Goal: Navigation & Orientation: Find specific page/section

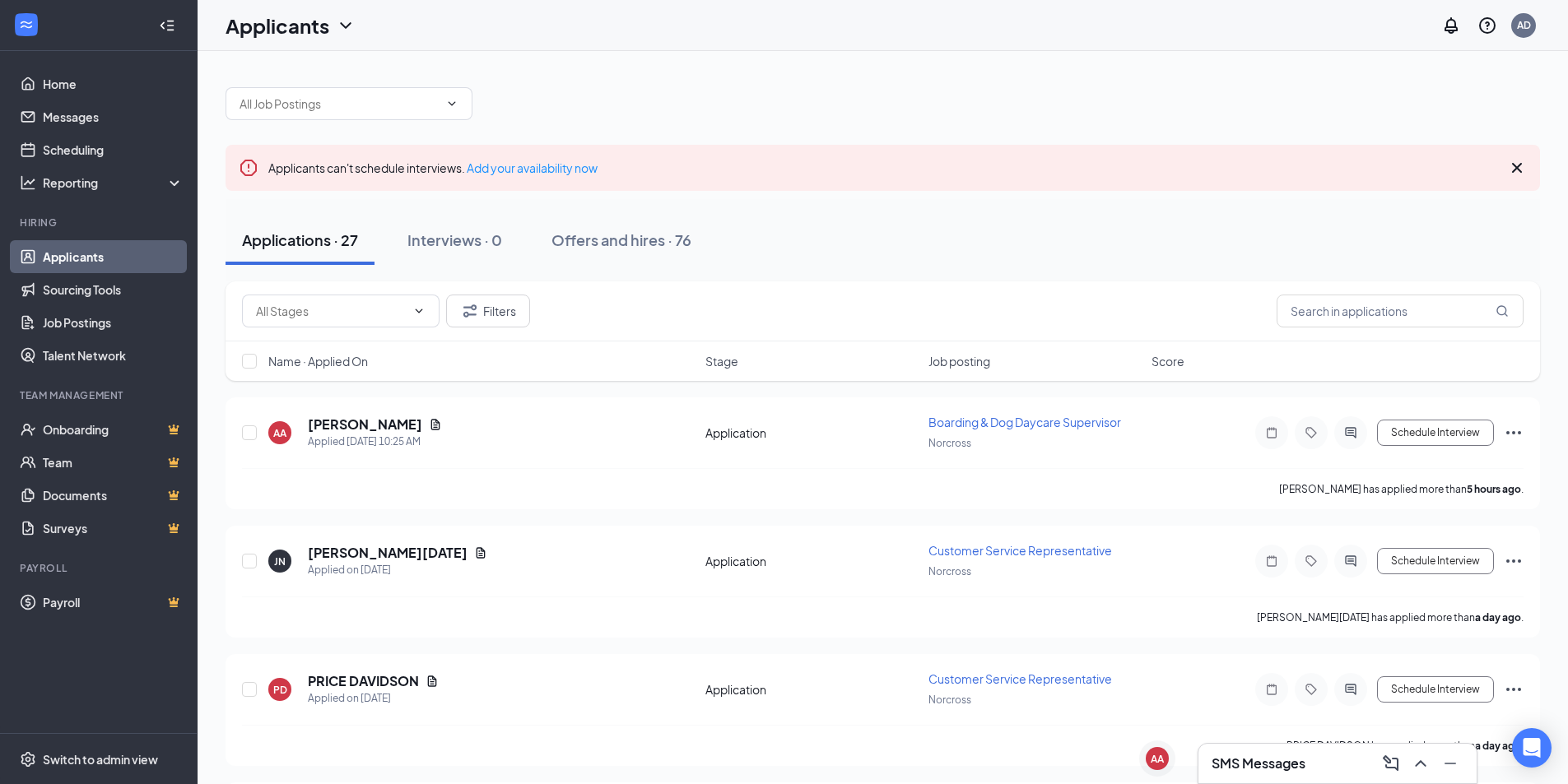
click at [1248, 769] on h3 "SMS Messages" at bounding box center [1258, 764] width 93 height 18
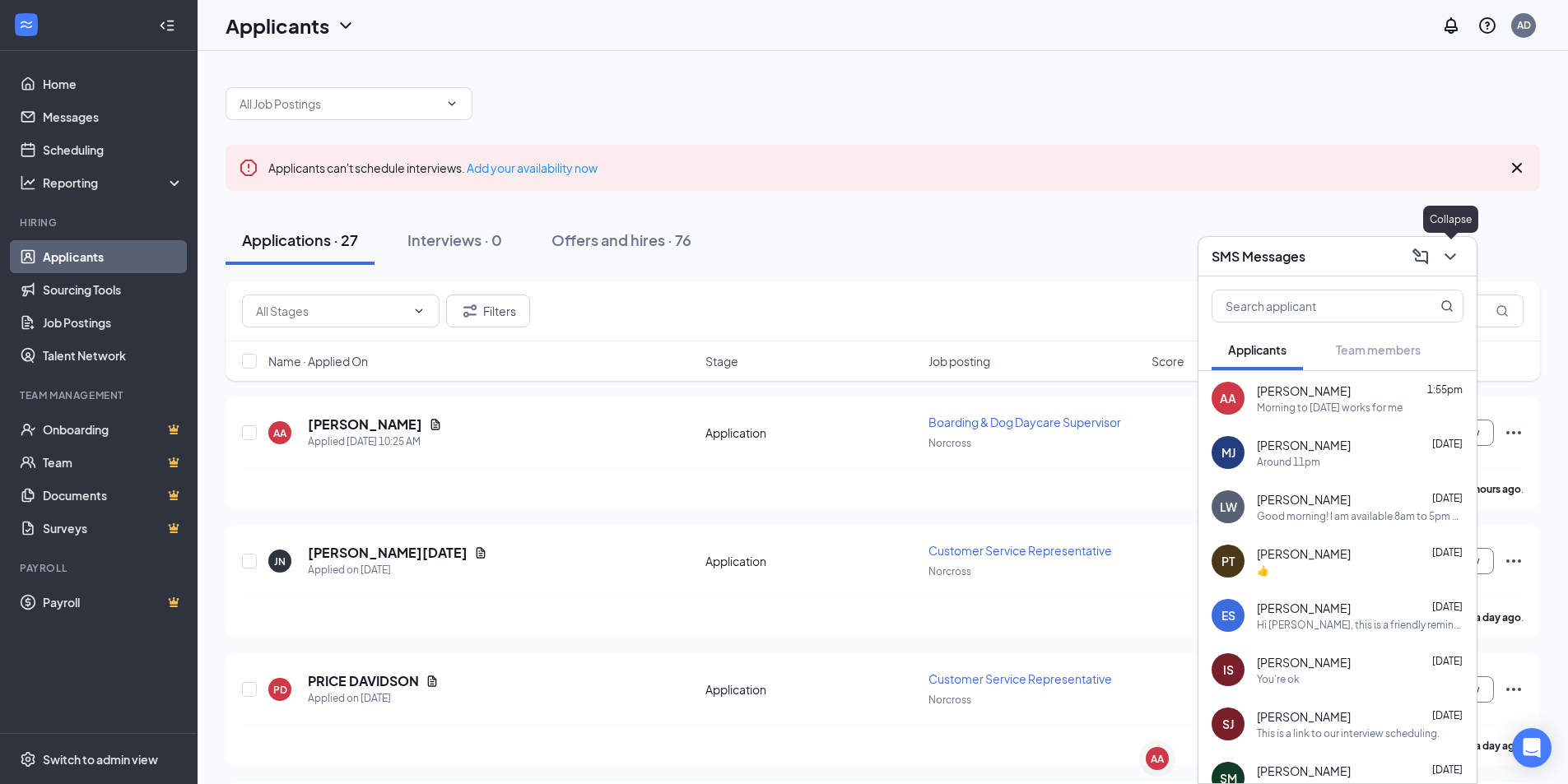
click at [1458, 263] on icon "ChevronDown" at bounding box center [1450, 256] width 20 height 20
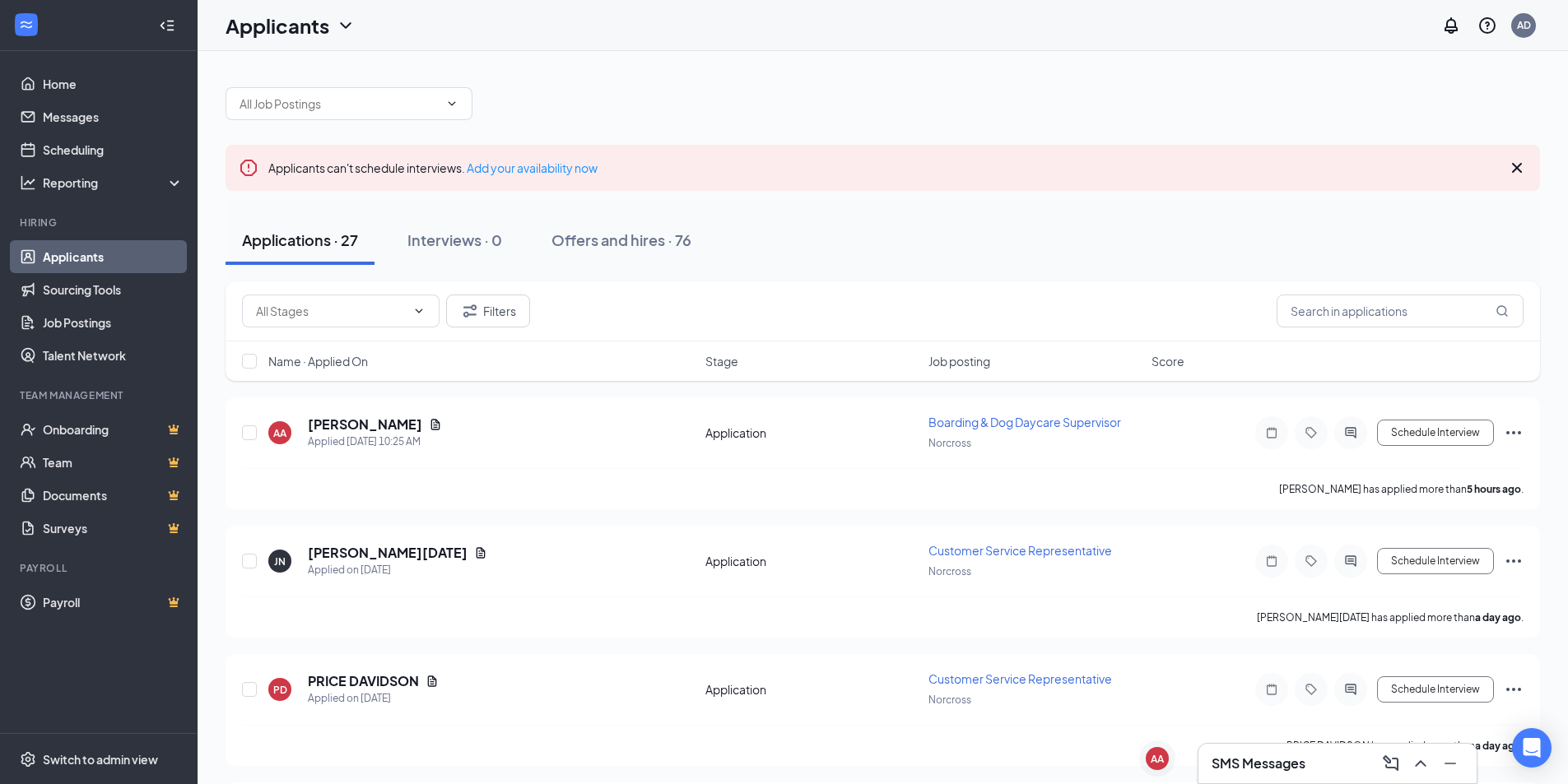
click at [1521, 173] on icon "Cross" at bounding box center [1517, 168] width 20 height 20
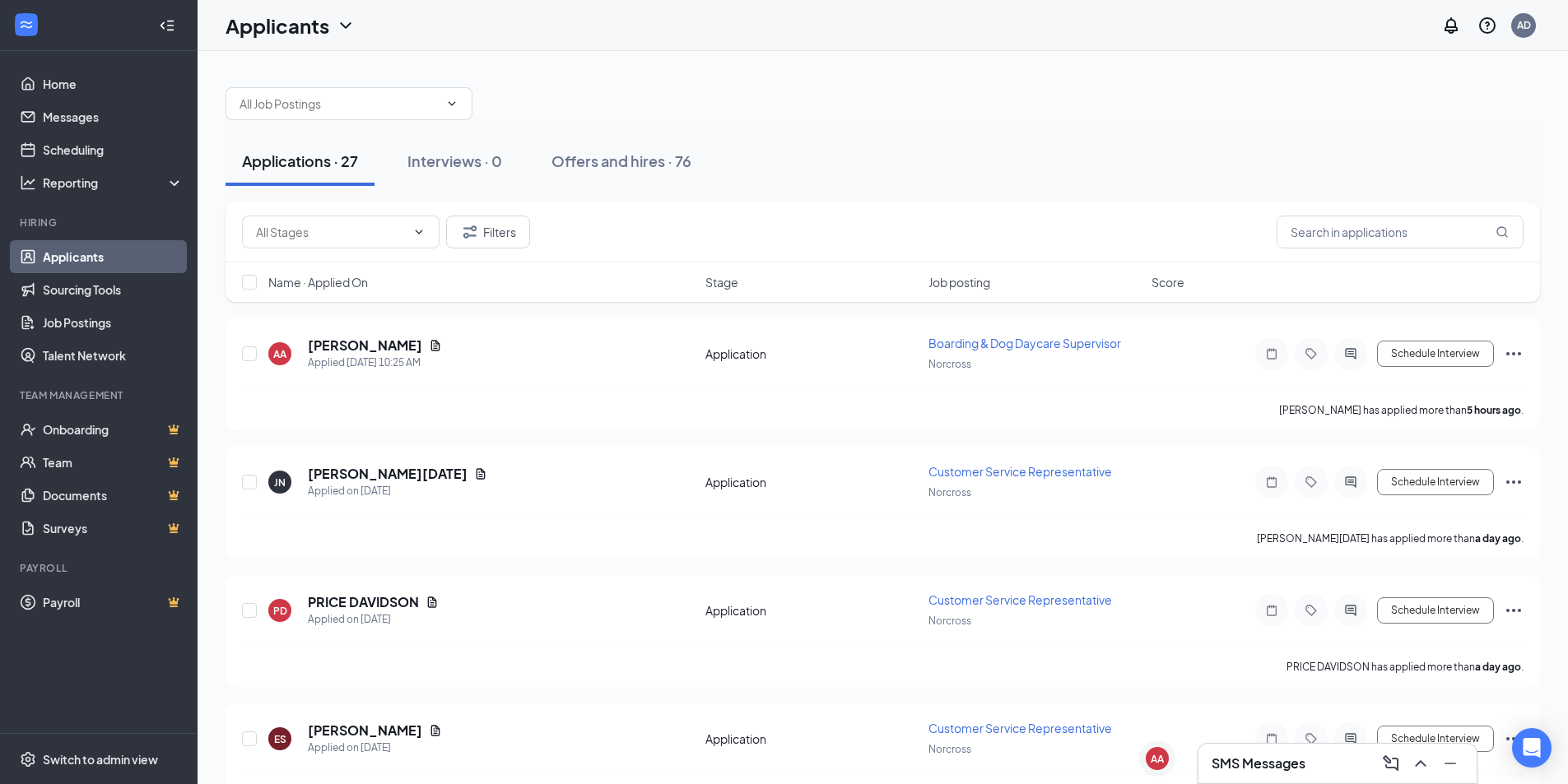
click at [664, 88] on div at bounding box center [882, 94] width 1315 height 49
click at [1326, 780] on div "SMS Messages" at bounding box center [1337, 764] width 278 height 39
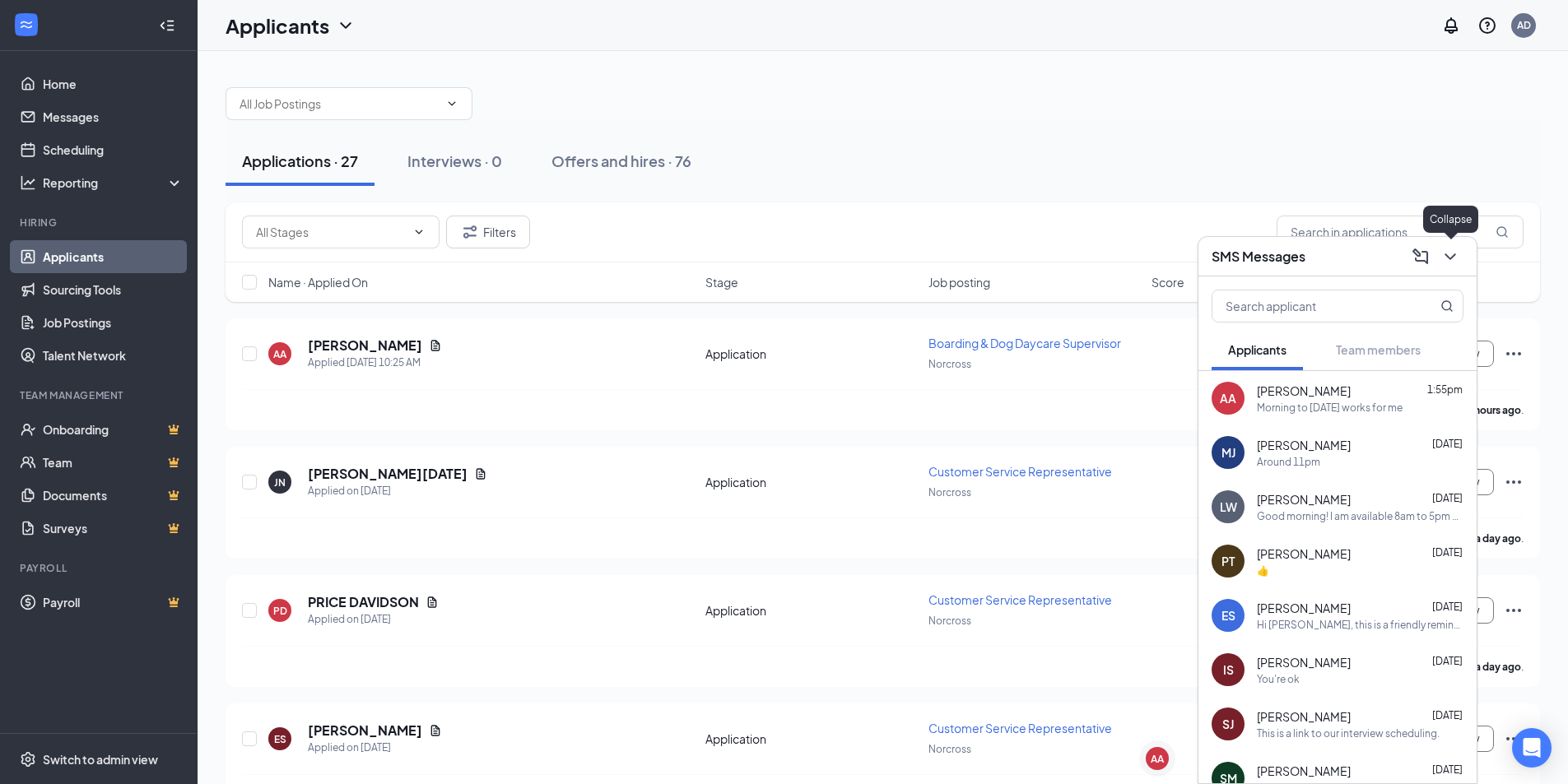
click at [1446, 263] on icon "ChevronDown" at bounding box center [1450, 256] width 20 height 20
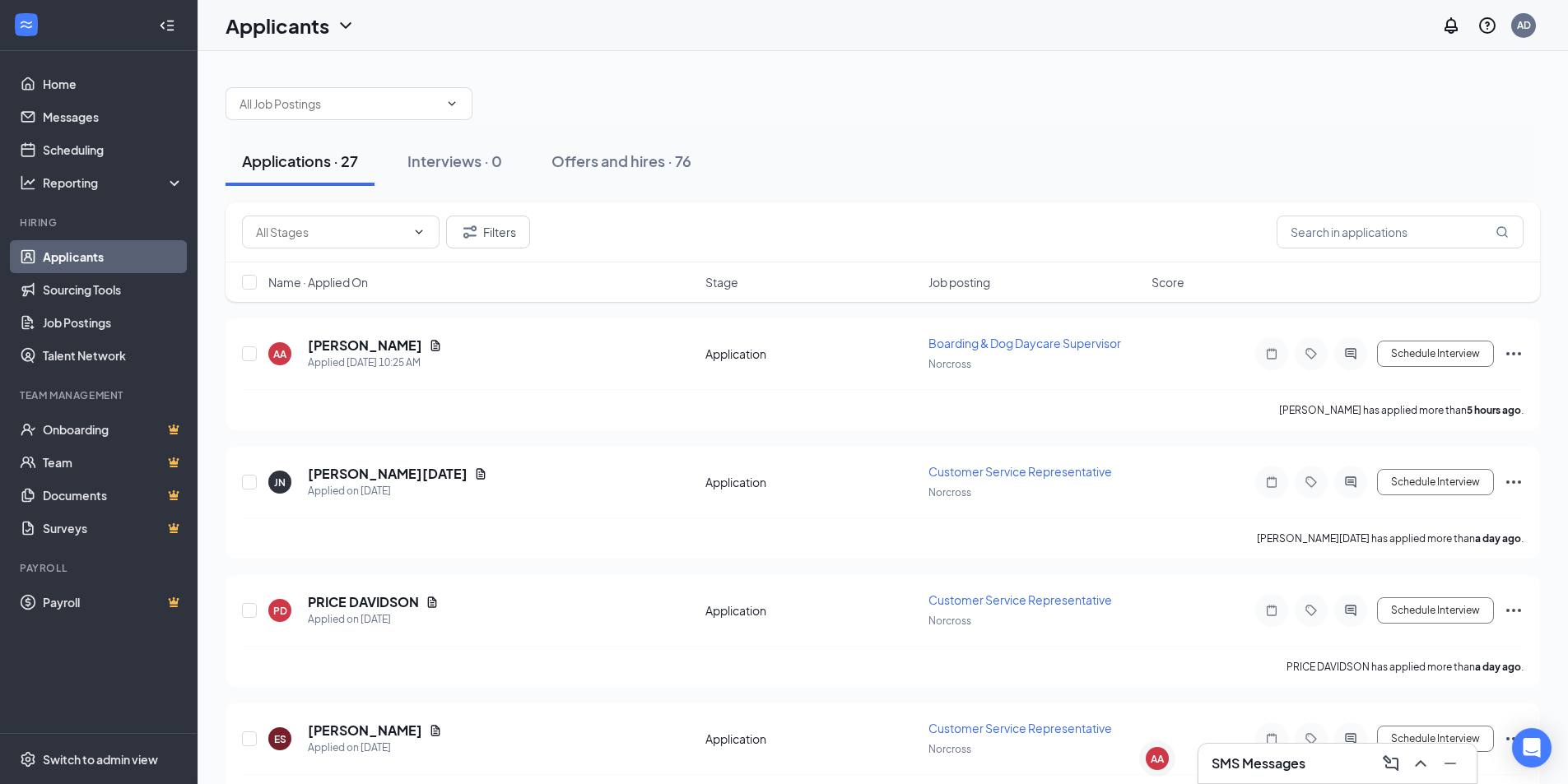
click at [1333, 133] on div "Applications · 27 Interviews · 0 Offers and hires · 76" at bounding box center [882, 161] width 1315 height 82
click at [1276, 757] on h3 "SMS Messages" at bounding box center [1258, 764] width 93 height 18
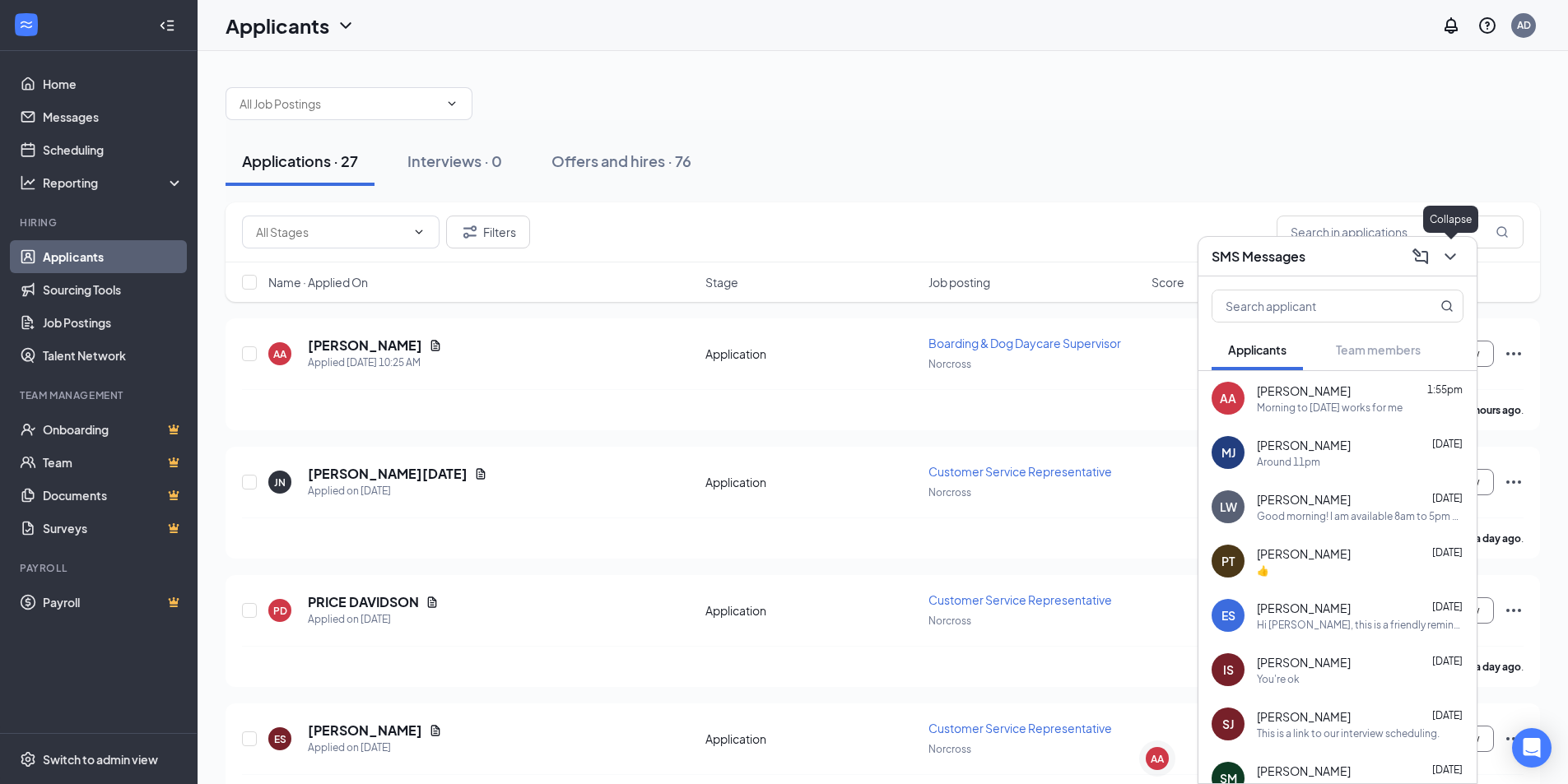
click at [1451, 253] on icon "ChevronDown" at bounding box center [1450, 256] width 20 height 20
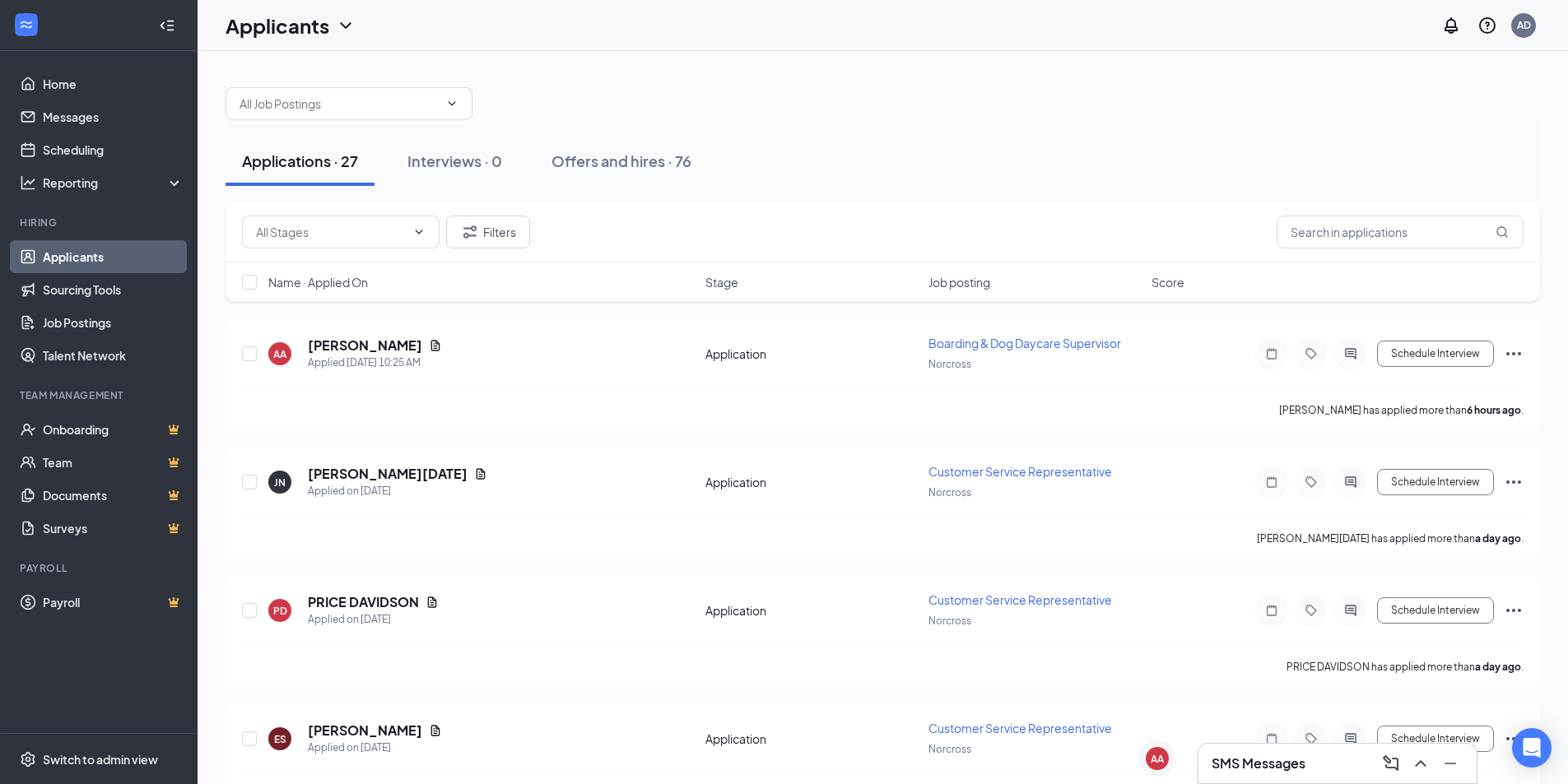
click at [1407, 750] on button at bounding box center [1420, 763] width 26 height 26
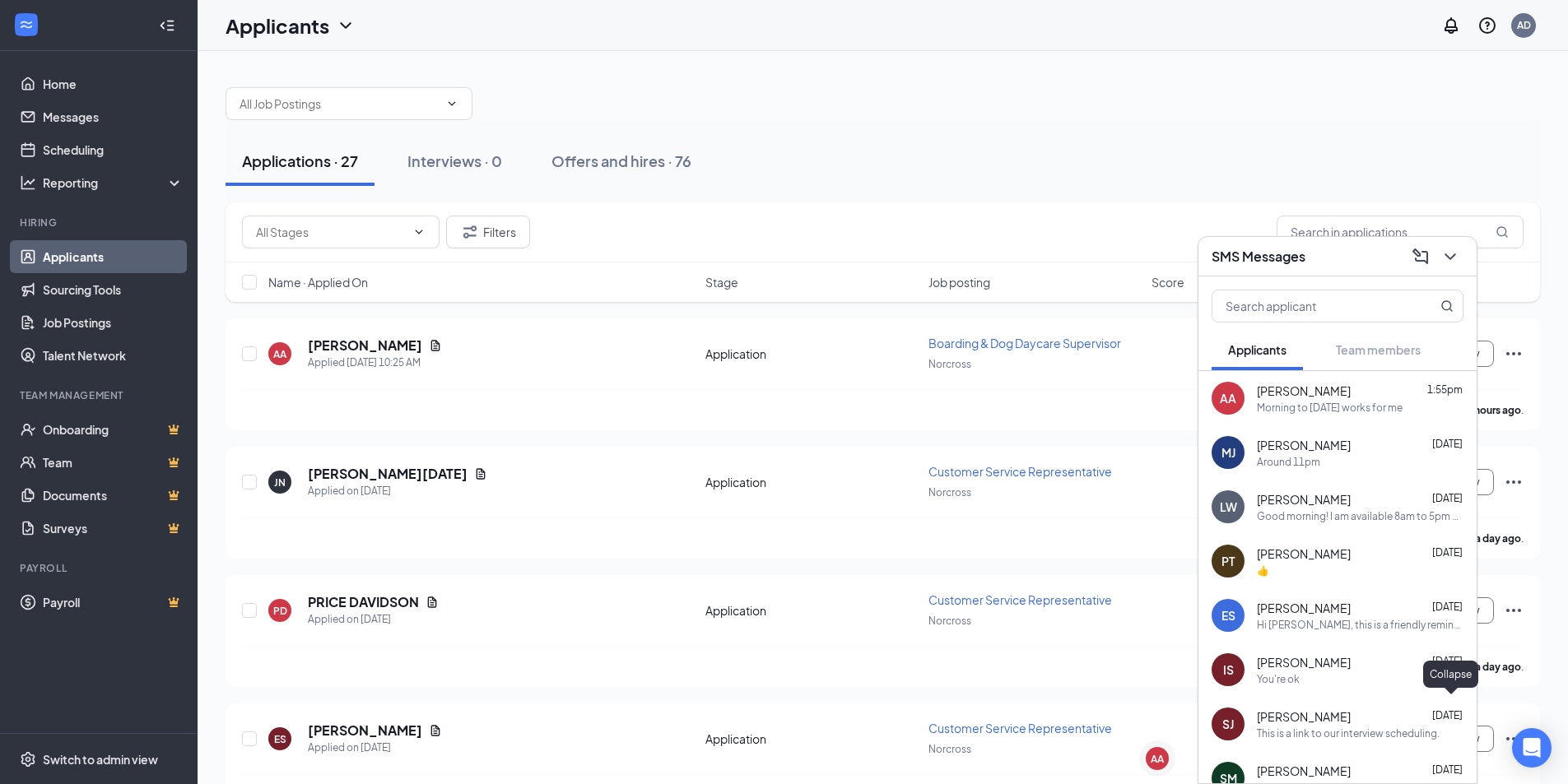
click at [1444, 264] on icon "ChevronDown" at bounding box center [1450, 256] width 20 height 20
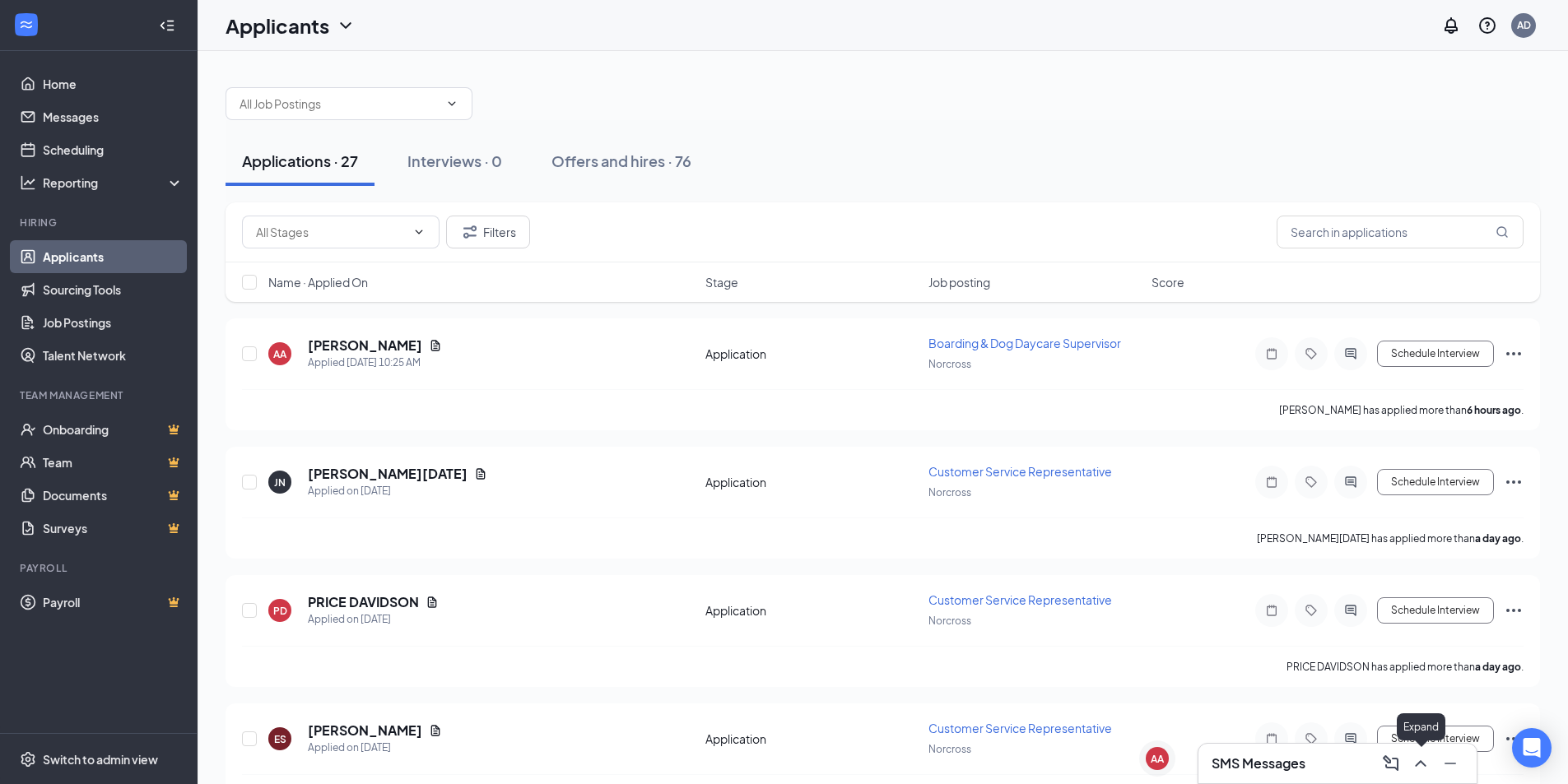
click at [1424, 762] on icon "ChevronUp" at bounding box center [1421, 764] width 20 height 20
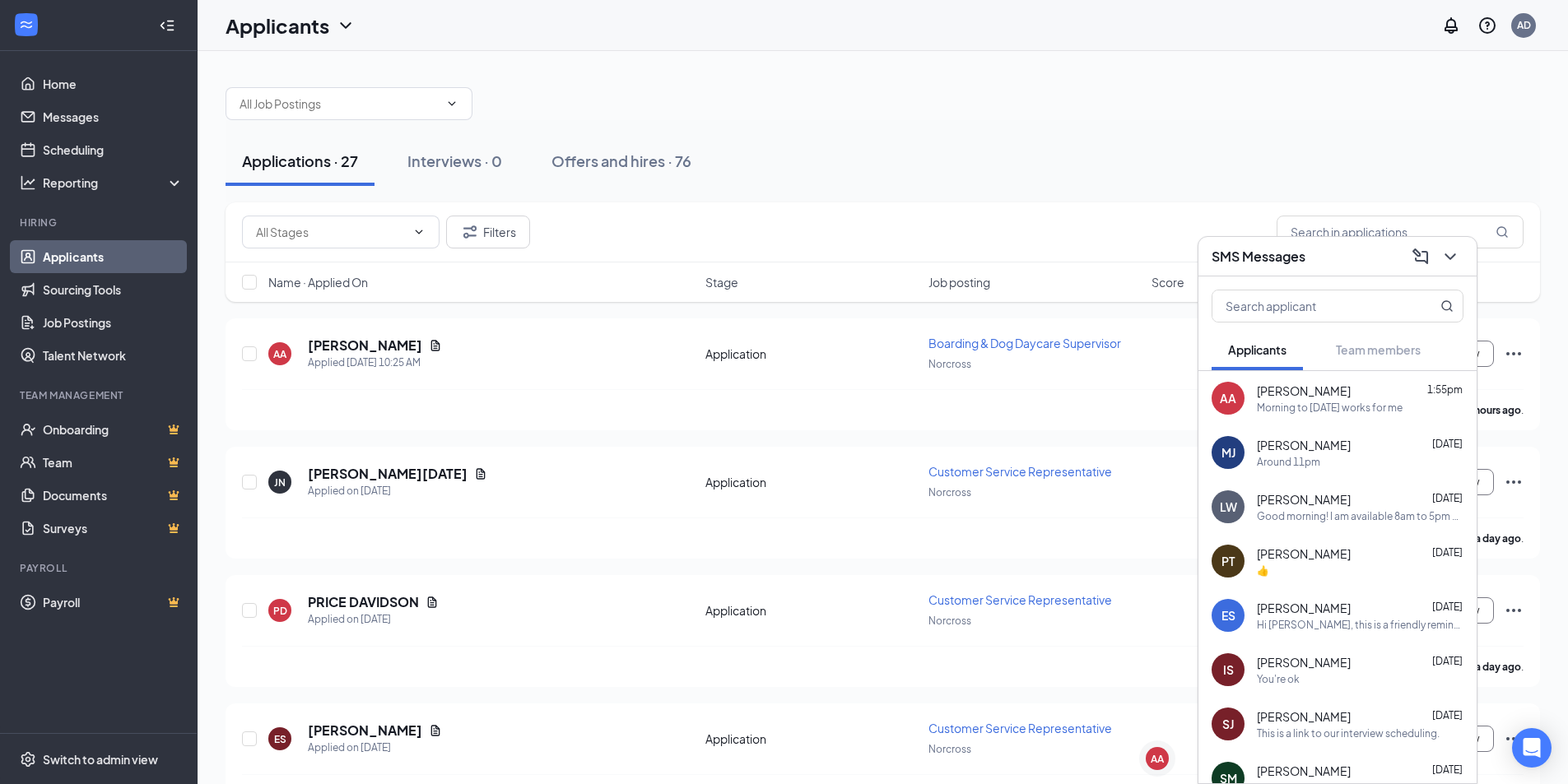
click at [1435, 254] on div at bounding box center [1449, 256] width 30 height 26
click at [1441, 253] on icon "ChevronDown" at bounding box center [1450, 256] width 20 height 20
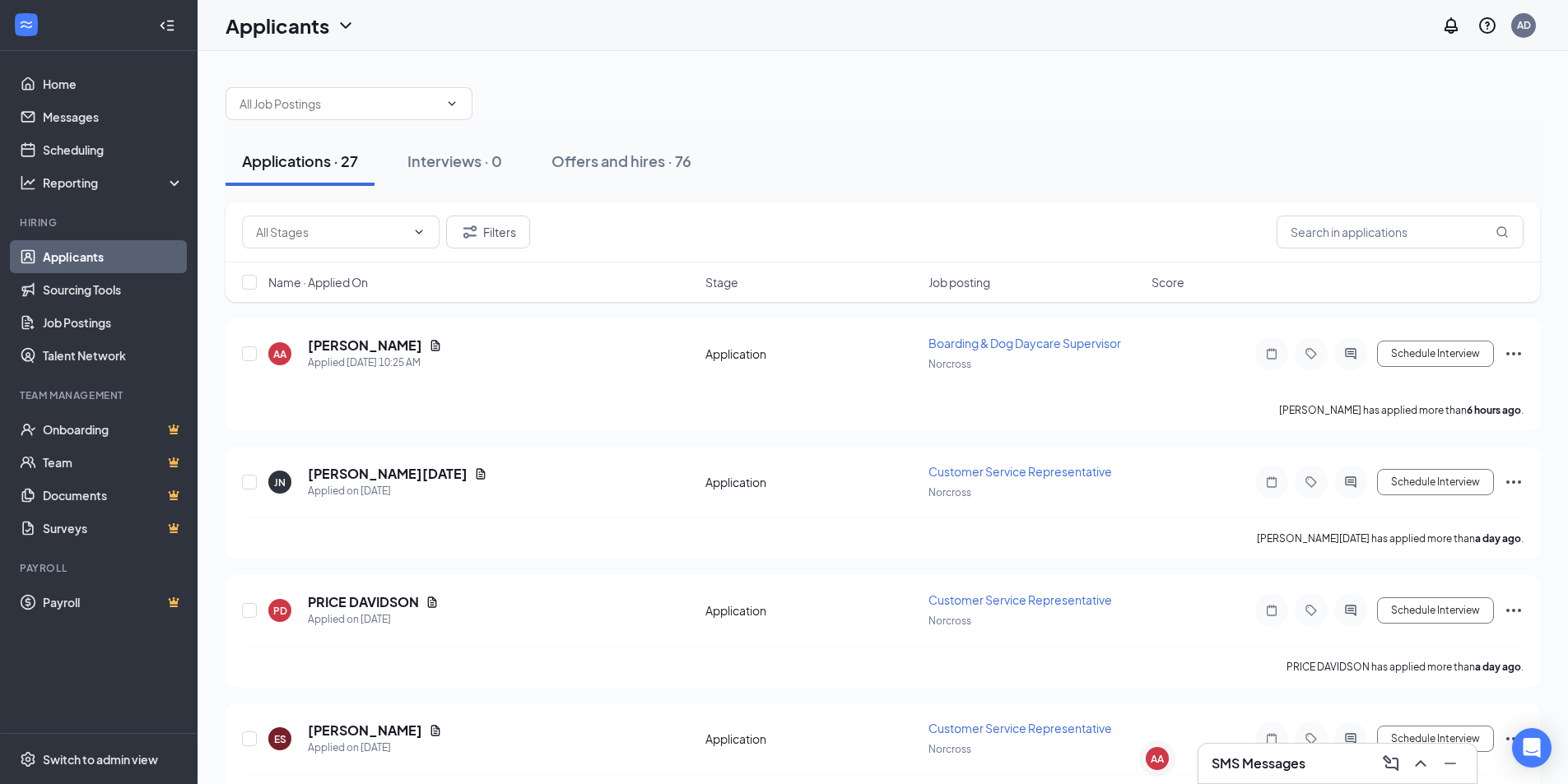
click at [1270, 769] on h3 "SMS Messages" at bounding box center [1258, 764] width 93 height 18
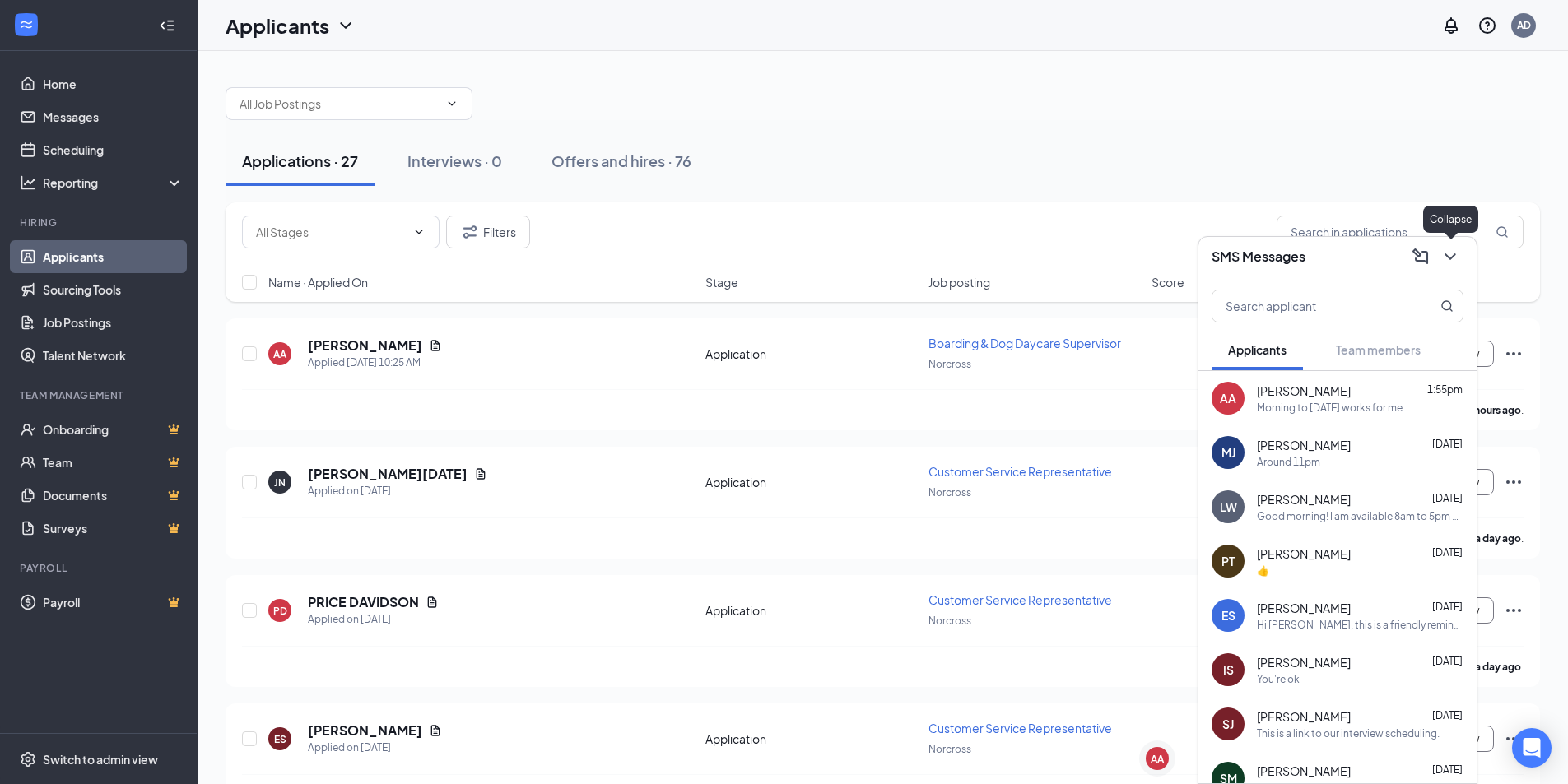
click at [1446, 262] on icon "ChevronDown" at bounding box center [1450, 256] width 20 height 20
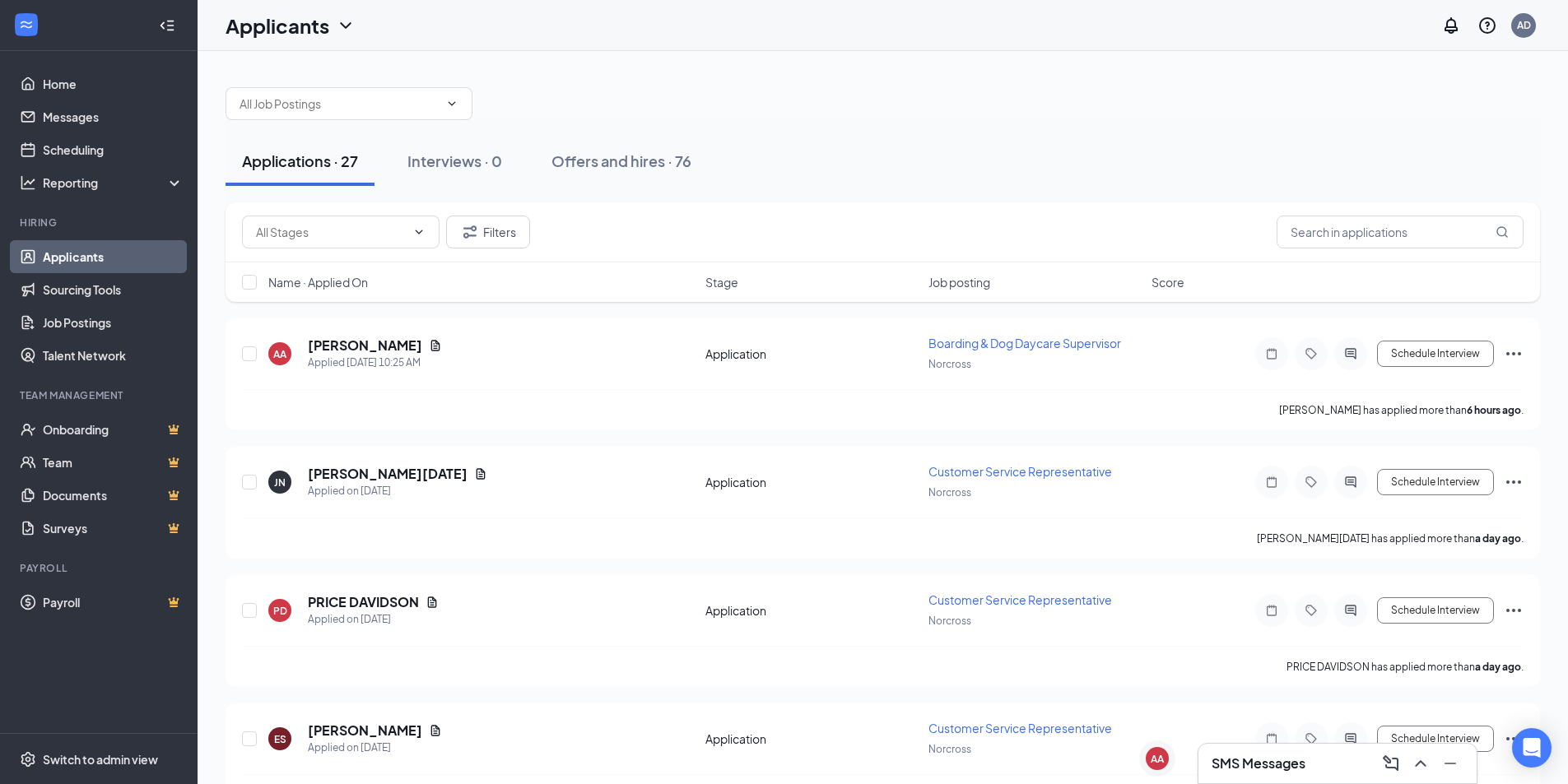
drag, startPoint x: 1291, startPoint y: 761, endPoint x: 1231, endPoint y: 761, distance: 60.0
click at [1291, 761] on h3 "SMS Messages" at bounding box center [1258, 764] width 93 height 18
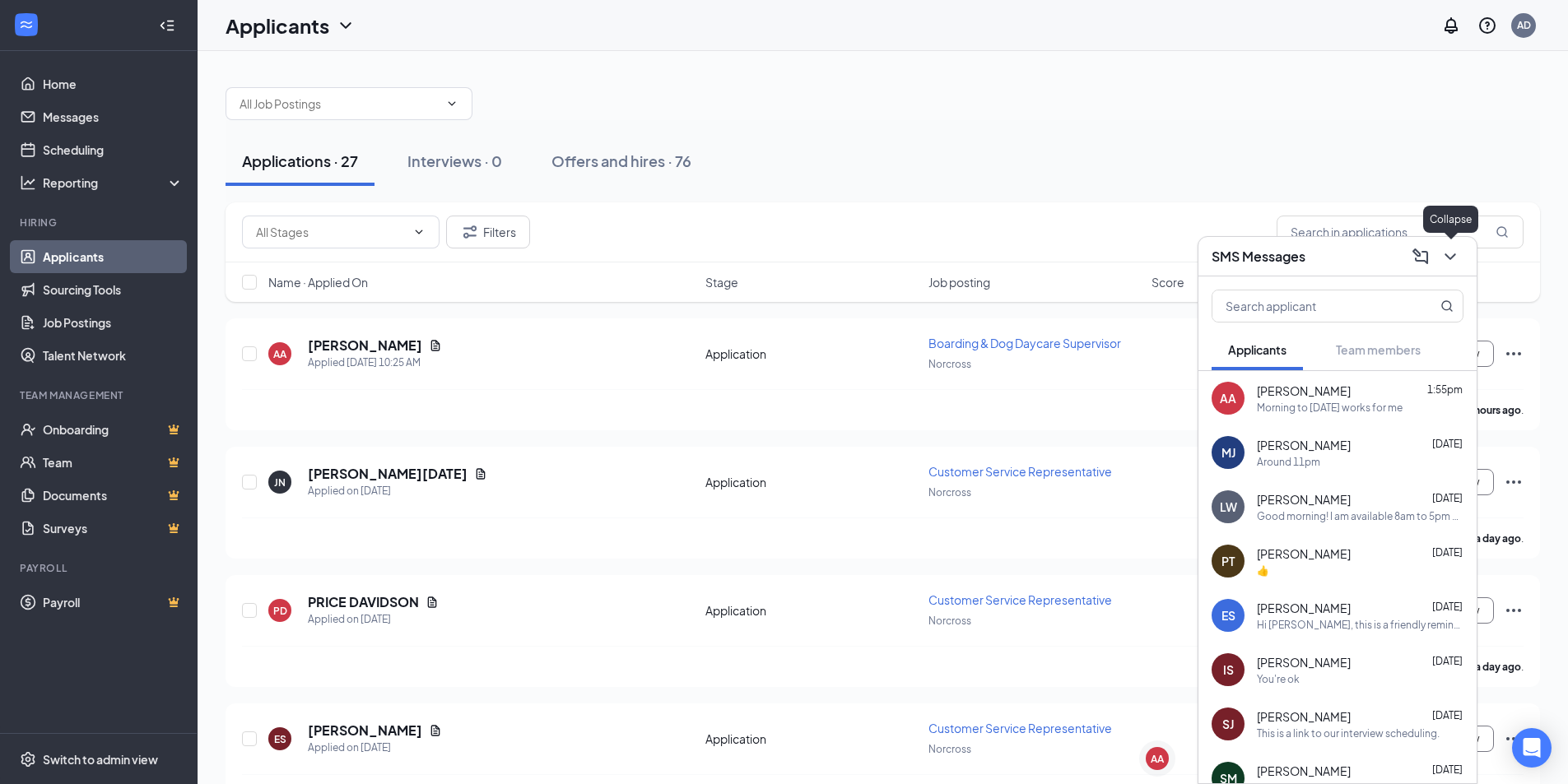
click at [1450, 259] on icon "ChevronDown" at bounding box center [1450, 256] width 11 height 7
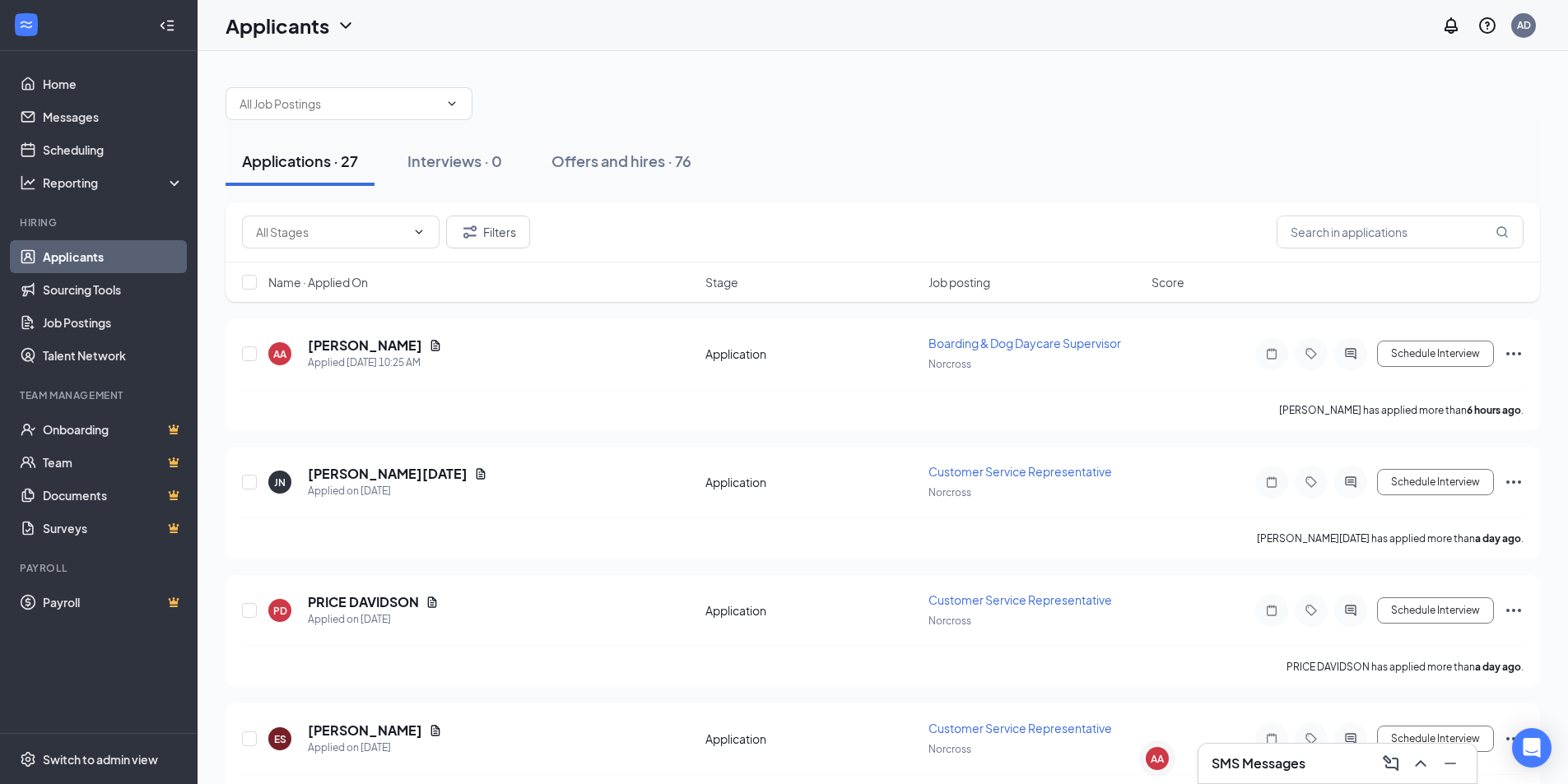
click at [1280, 779] on div "SMS Messages" at bounding box center [1337, 764] width 278 height 39
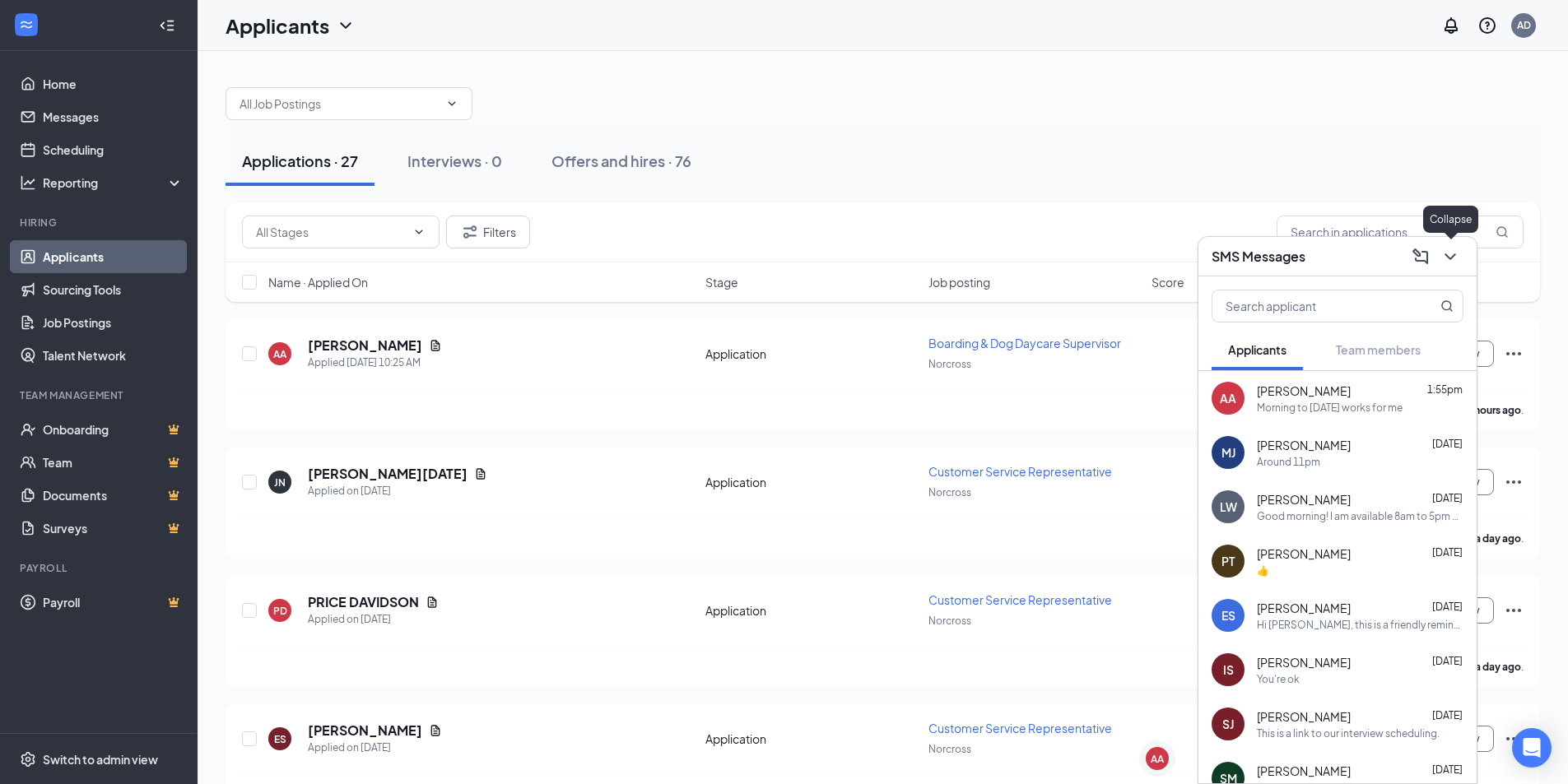
click at [1451, 250] on icon "ChevronDown" at bounding box center [1450, 256] width 20 height 20
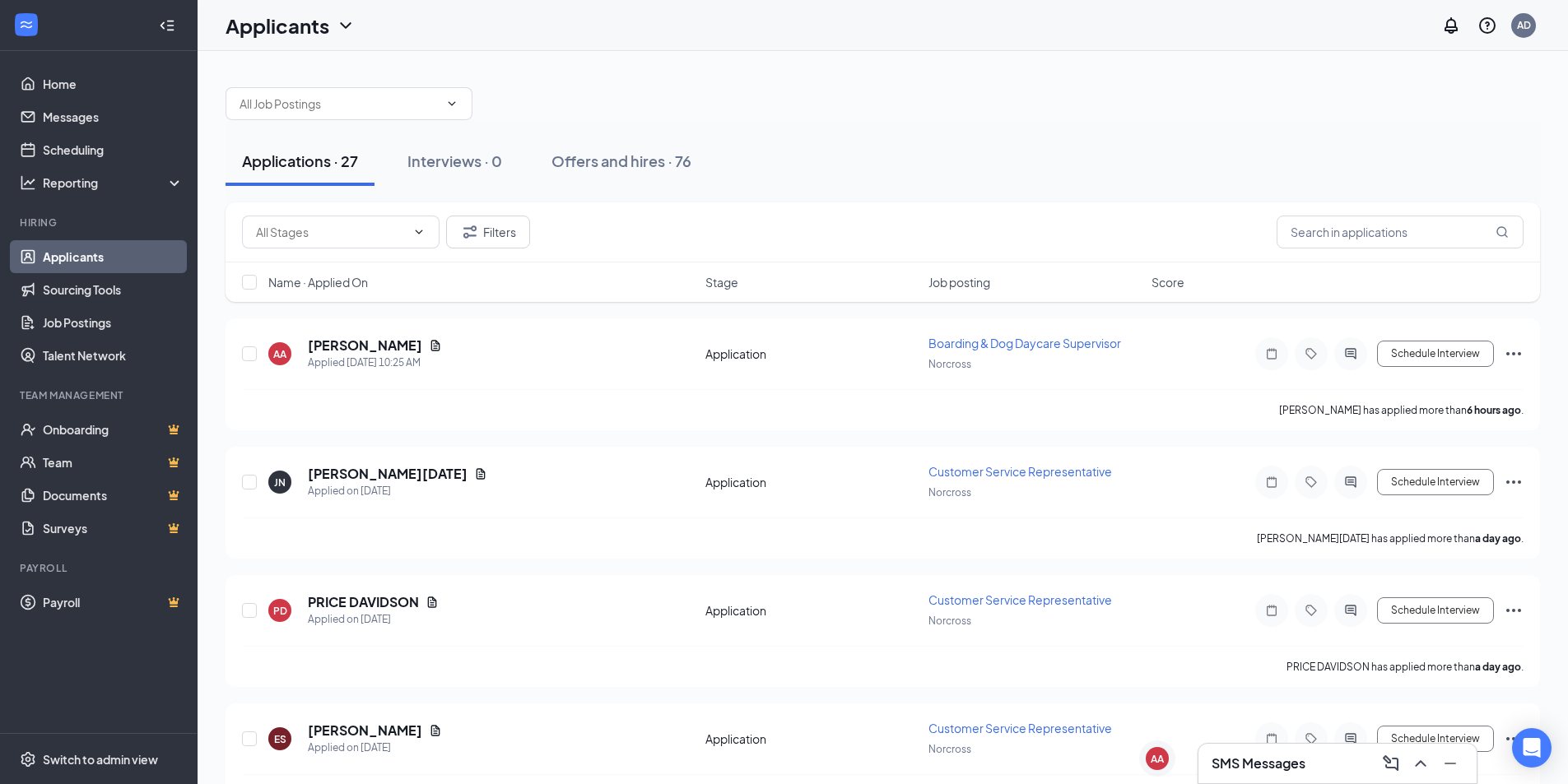
click at [758, 38] on div "Applicants AD" at bounding box center [882, 25] width 1371 height 51
click at [1323, 780] on div "SMS Messages" at bounding box center [1337, 764] width 278 height 39
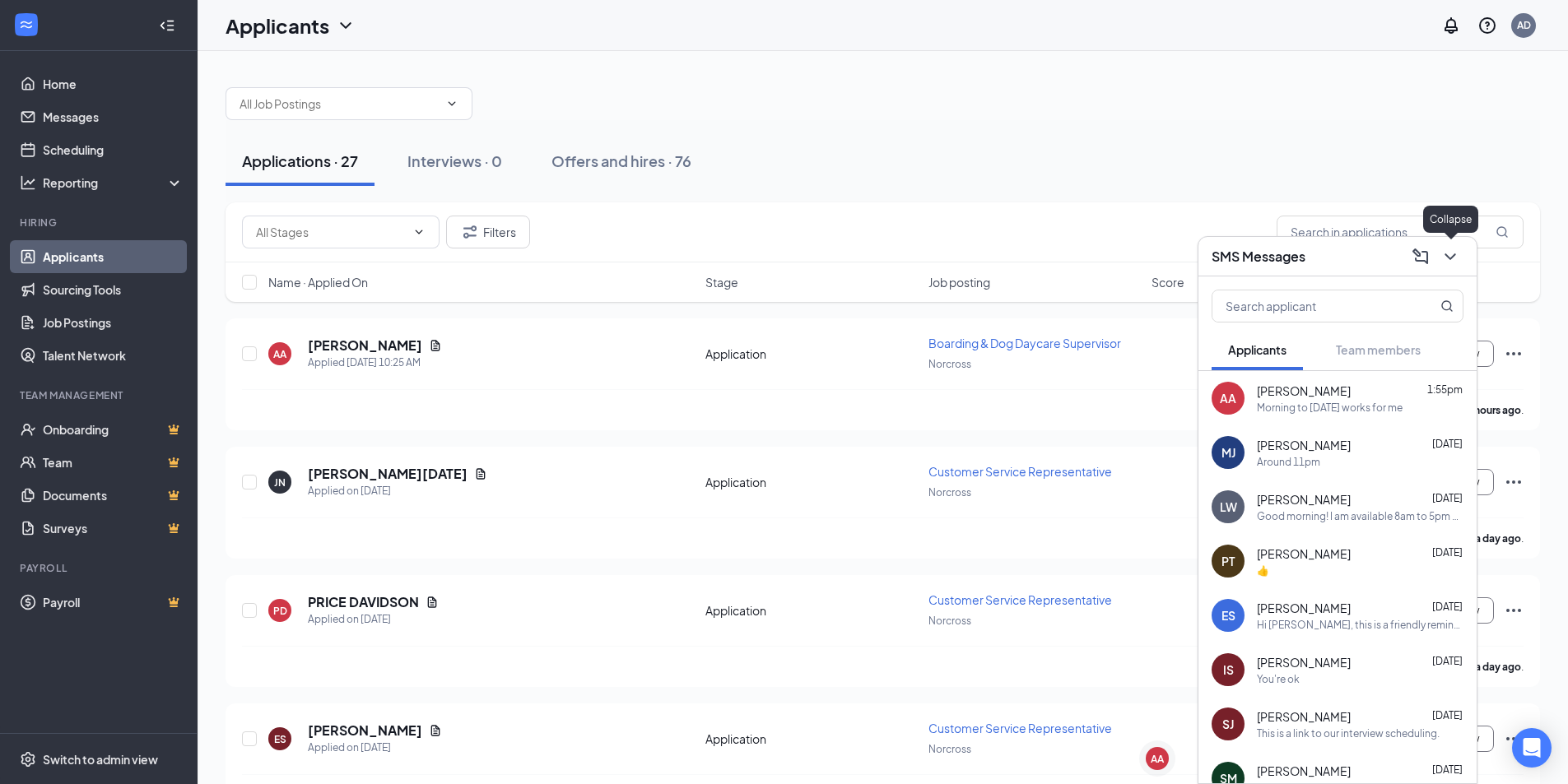
click at [1460, 256] on button at bounding box center [1450, 256] width 26 height 26
